Goal: Task Accomplishment & Management: Complete application form

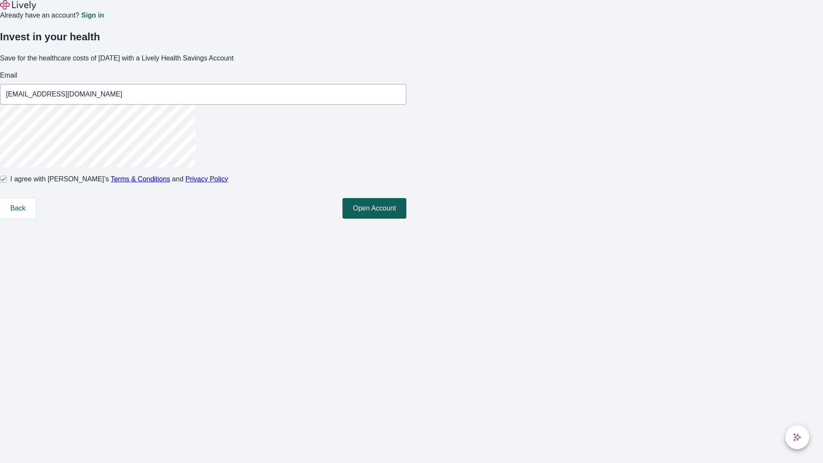
click at [406, 219] on button "Open Account" at bounding box center [375, 208] width 64 height 21
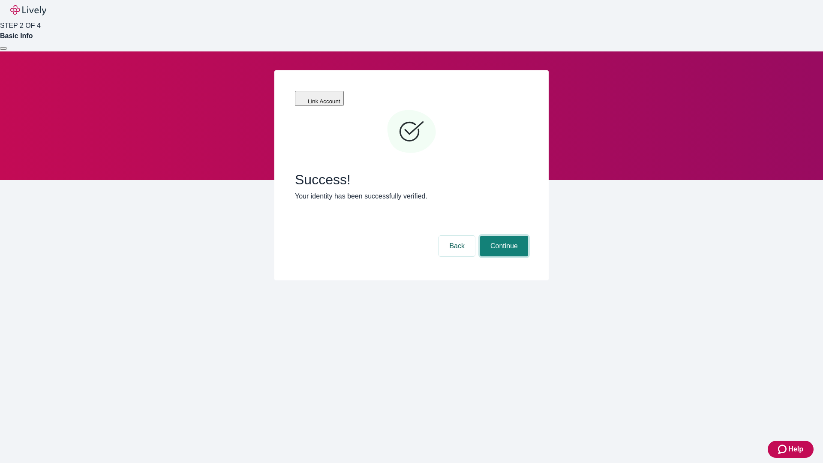
click at [503, 236] on button "Continue" at bounding box center [504, 246] width 48 height 21
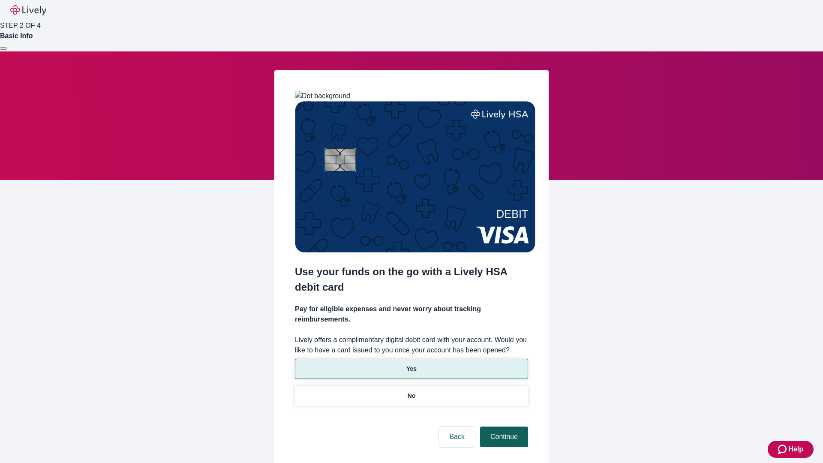
click at [411, 391] on p "No" at bounding box center [412, 395] width 8 height 9
click at [503, 427] on button "Continue" at bounding box center [504, 437] width 48 height 21
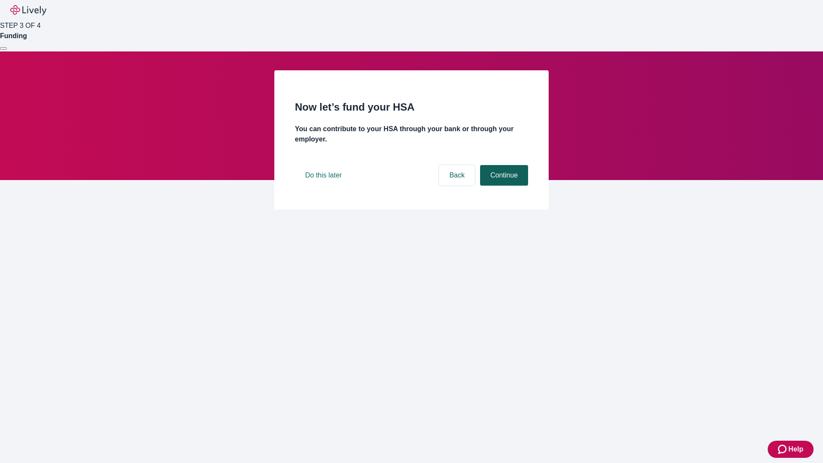
click at [503, 186] on button "Continue" at bounding box center [504, 175] width 48 height 21
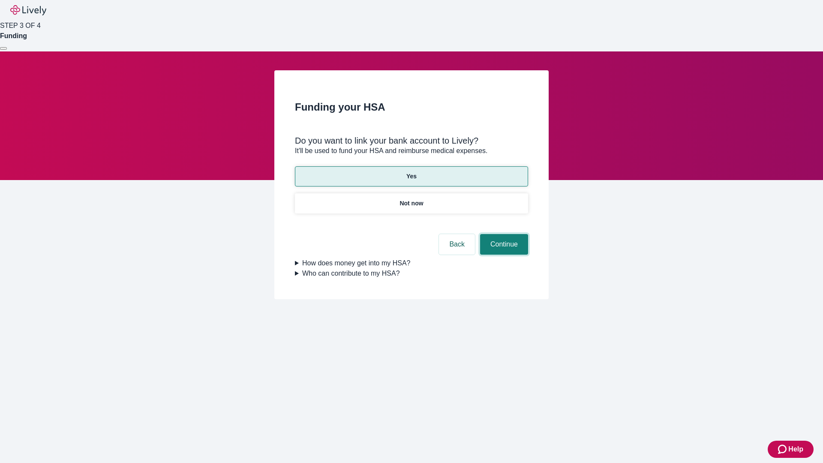
click at [503, 234] on button "Continue" at bounding box center [504, 244] width 48 height 21
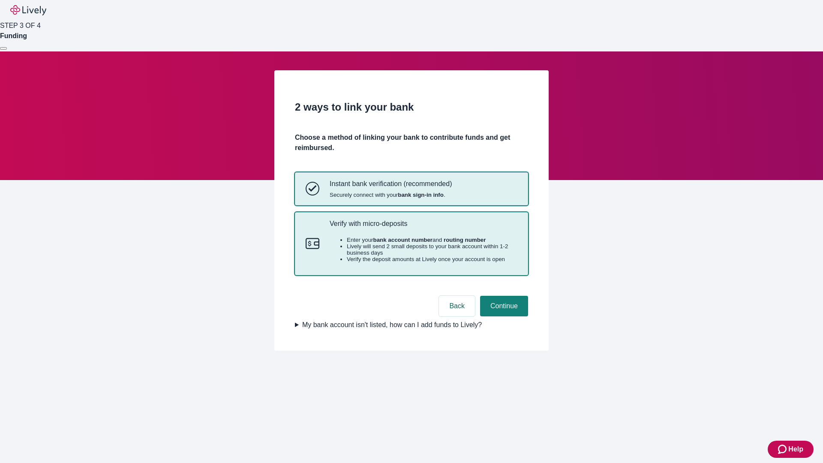
click at [423, 228] on p "Verify with micro-deposits" at bounding box center [424, 223] width 188 height 8
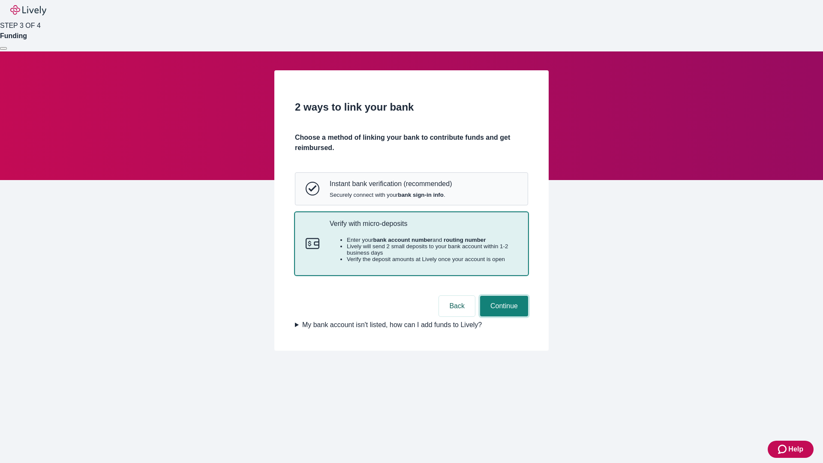
click at [503, 316] on button "Continue" at bounding box center [504, 306] width 48 height 21
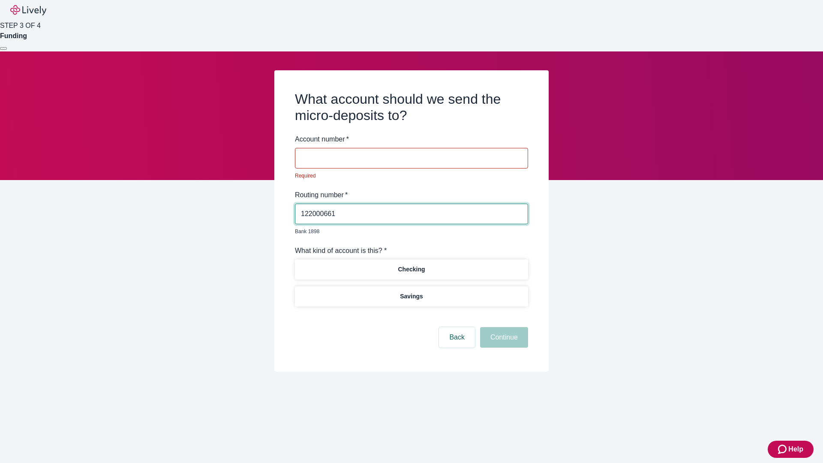
type input "122000661"
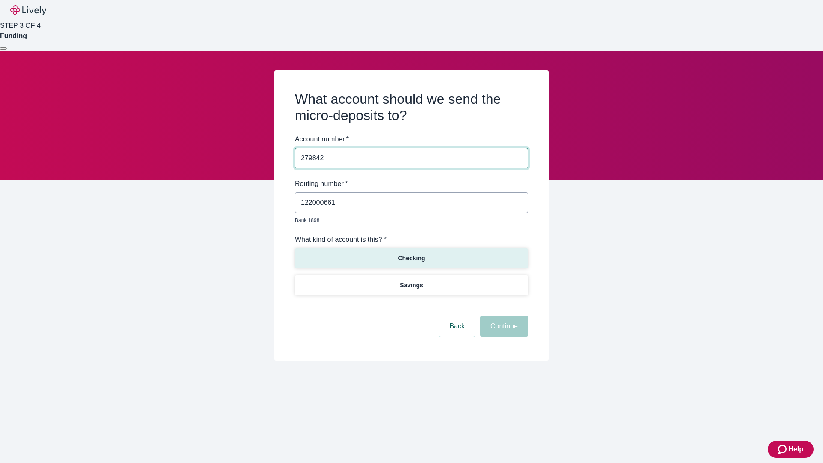
type input "279842"
click at [411, 254] on p "Checking" at bounding box center [411, 258] width 27 height 9
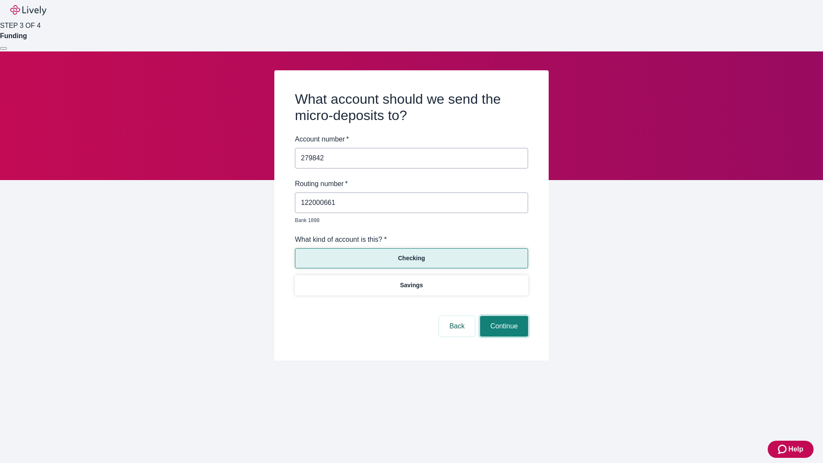
click at [503, 316] on button "Continue" at bounding box center [504, 326] width 48 height 21
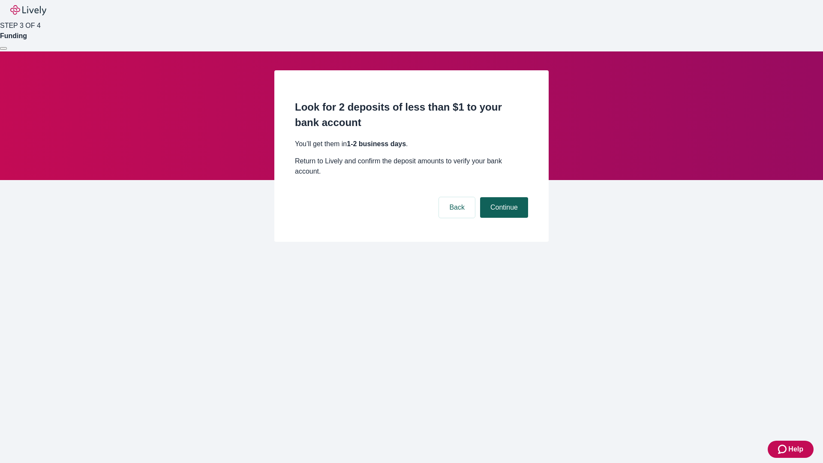
click at [503, 197] on button "Continue" at bounding box center [504, 207] width 48 height 21
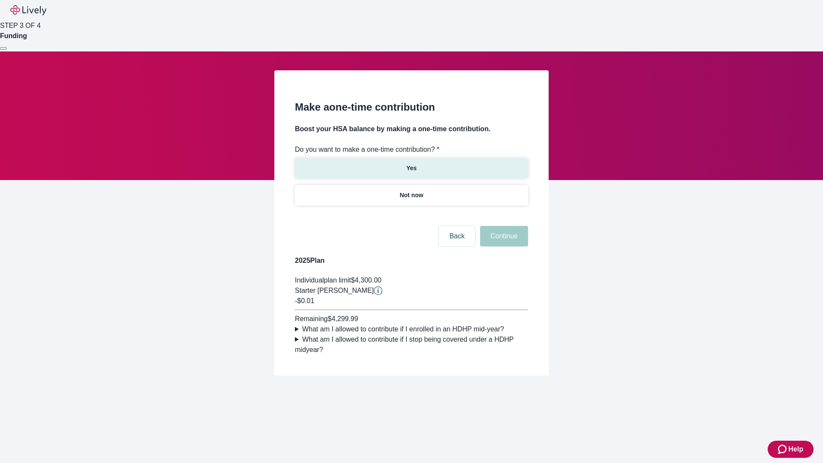
click at [411, 164] on p "Yes" at bounding box center [411, 168] width 10 height 9
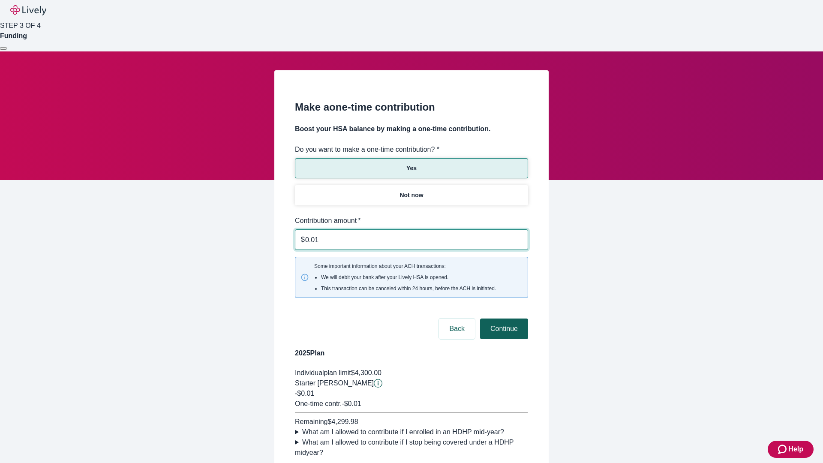
type input "0.01"
click at [503, 319] on button "Continue" at bounding box center [504, 329] width 48 height 21
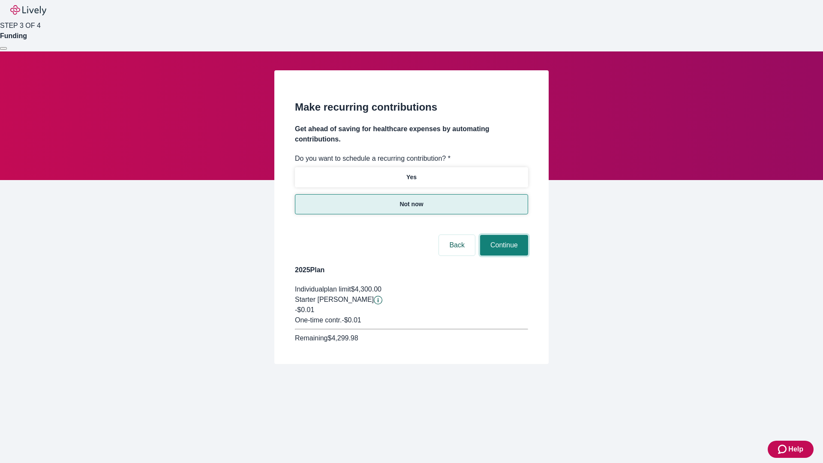
click at [503, 235] on button "Continue" at bounding box center [504, 245] width 48 height 21
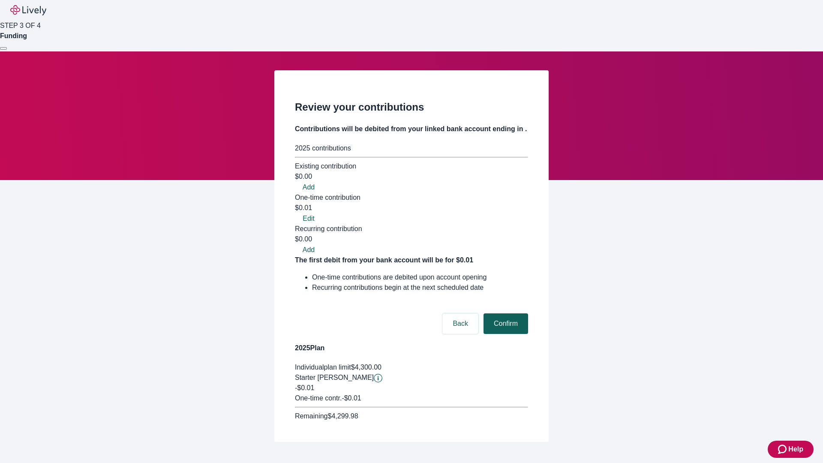
click at [505, 313] on button "Confirm" at bounding box center [506, 323] width 45 height 21
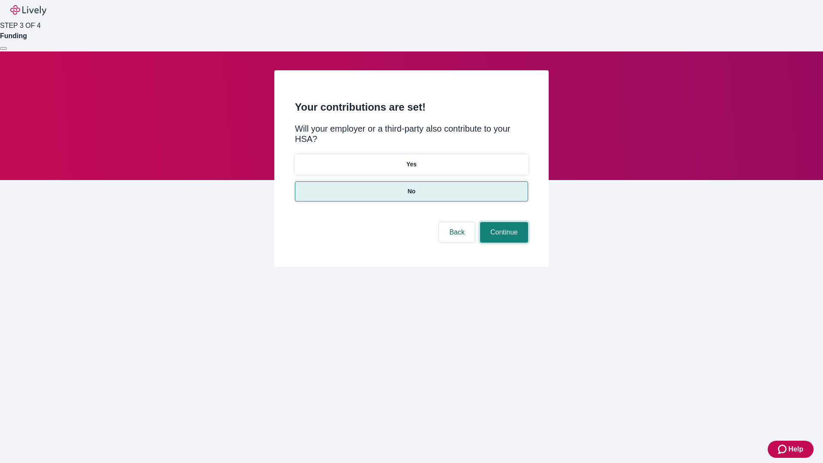
click at [503, 222] on button "Continue" at bounding box center [504, 232] width 48 height 21
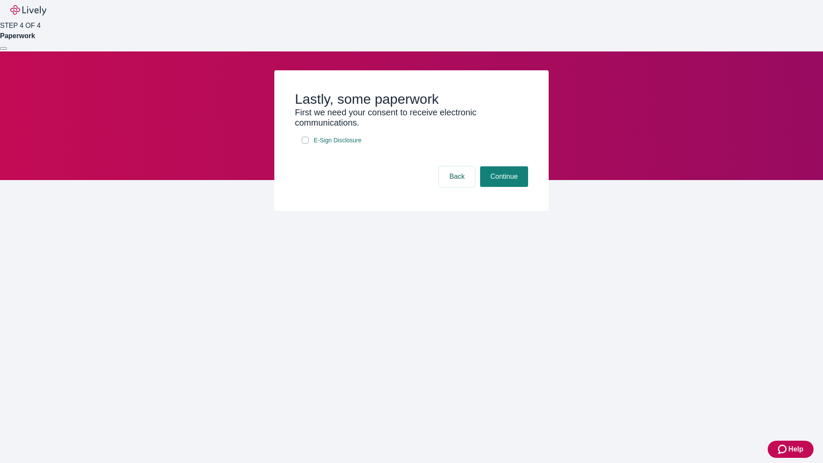
click at [305, 144] on input "E-Sign Disclosure" at bounding box center [305, 140] width 7 height 7
checkbox input "true"
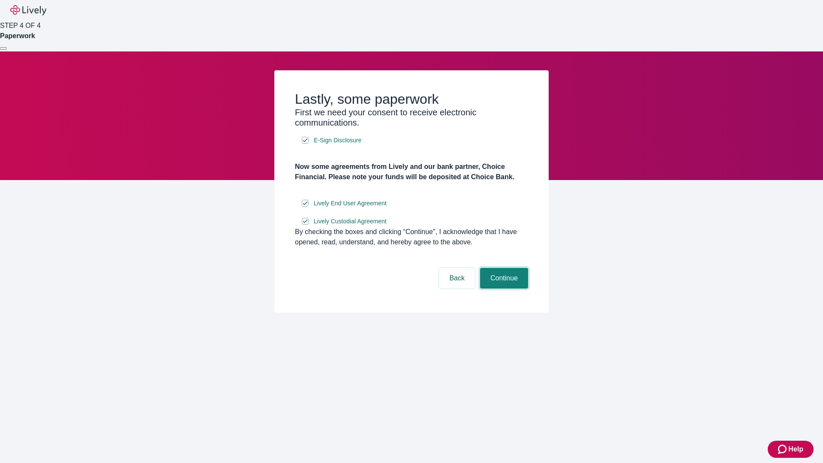
click at [503, 289] on button "Continue" at bounding box center [504, 278] width 48 height 21
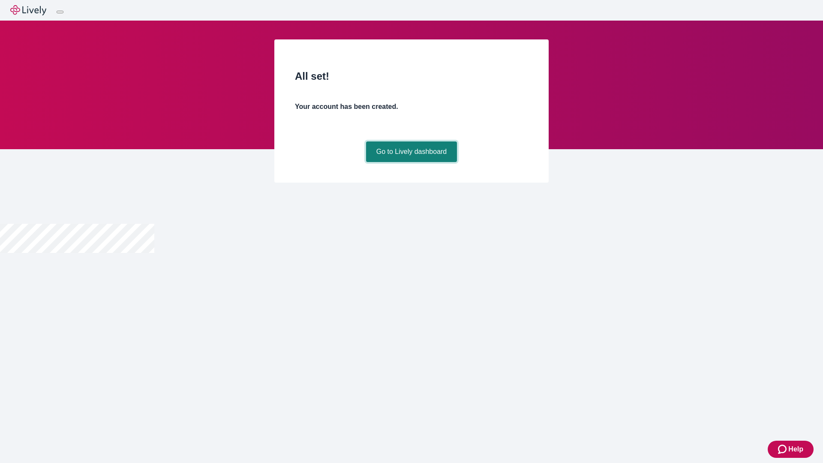
click at [411, 162] on link "Go to Lively dashboard" at bounding box center [411, 151] width 91 height 21
